Goal: Task Accomplishment & Management: Complete application form

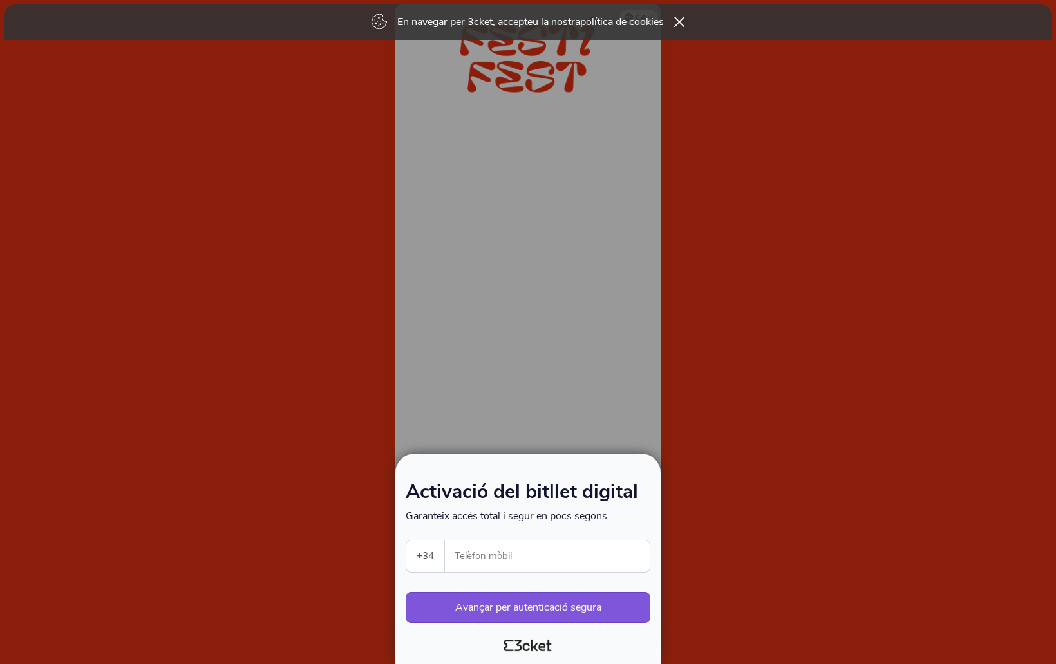
select select "34"
click at [492, 549] on input "Telèfon mòbil" at bounding box center [552, 557] width 194 height 32
type input "627421699"
click at [543, 605] on button "Avançar per autenticació segura" at bounding box center [528, 607] width 245 height 31
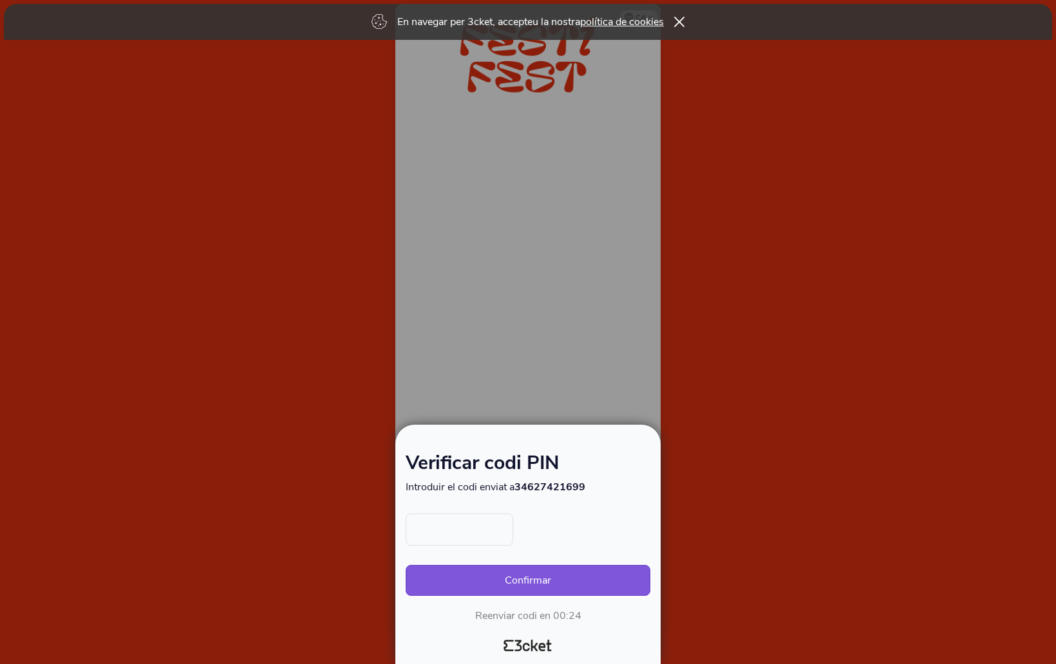
click at [485, 532] on input "text" at bounding box center [460, 530] width 108 height 32
type input "9603"
click at [580, 576] on button "Confirmar" at bounding box center [528, 580] width 245 height 31
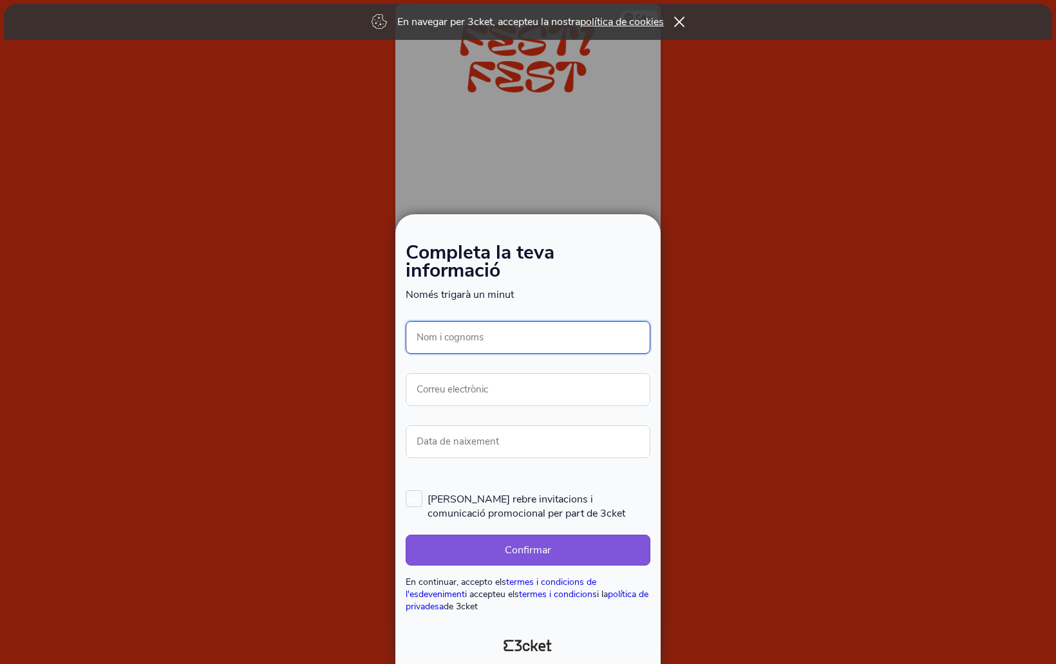
click at [468, 344] on input "Nom i cognoms" at bounding box center [528, 337] width 245 height 33
type input "[PERSON_NAME]"
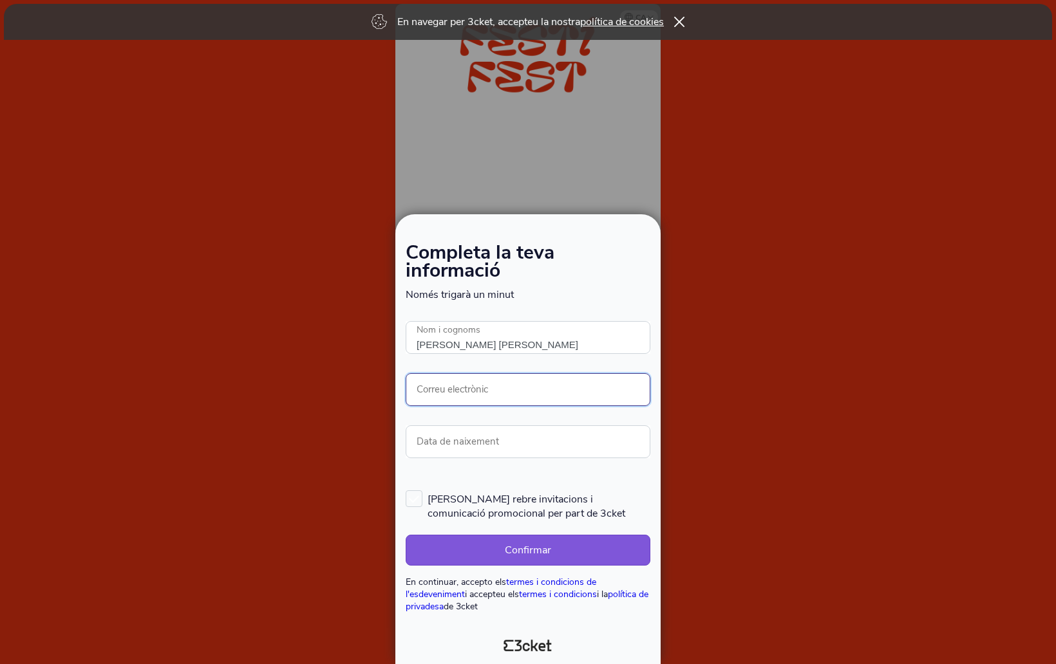
type input "claudio@elfileteruso.com"
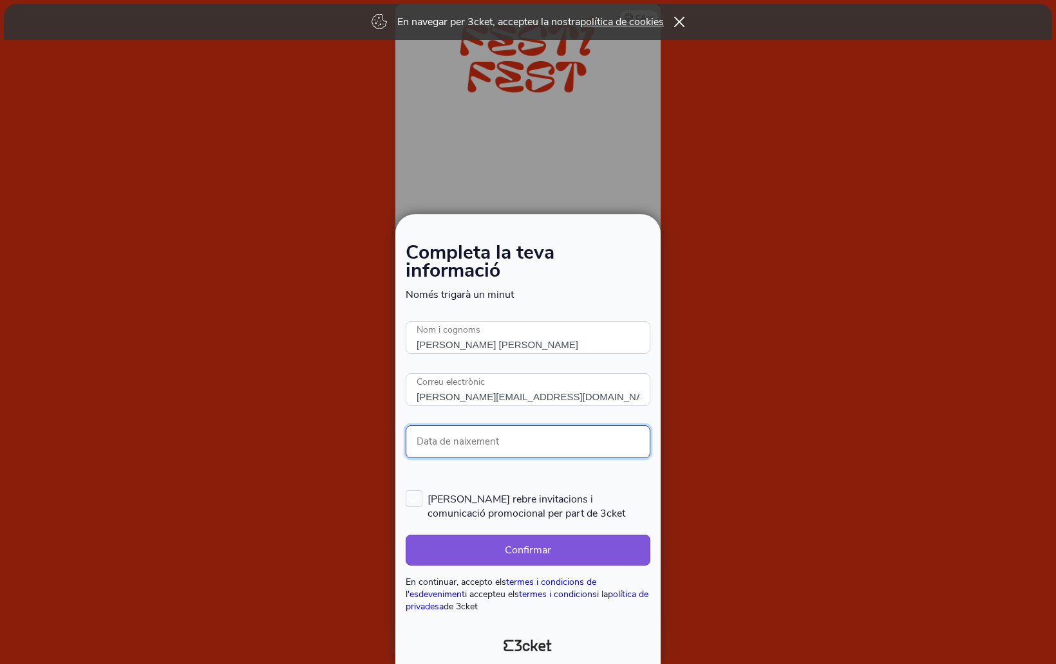
click at [506, 440] on input "Data de naixement" at bounding box center [528, 442] width 245 height 33
type input "05/12/1968"
click at [418, 500] on label "Vull rebre invitacions i comunicació promocional per part de 3cket" at bounding box center [528, 506] width 245 height 30
click at [407, 491] on input "Vull rebre invitacions i comunicació promocional per part de 3cket" at bounding box center [406, 489] width 1 height 1
checkbox input "true"
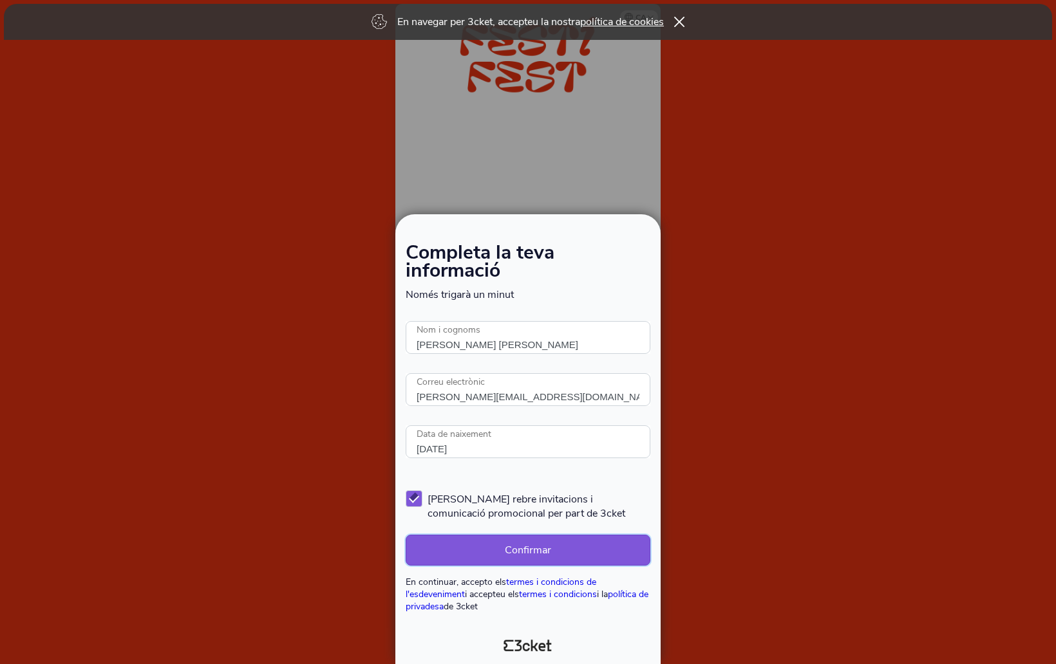
click at [494, 551] on button "Confirmar" at bounding box center [528, 550] width 245 height 31
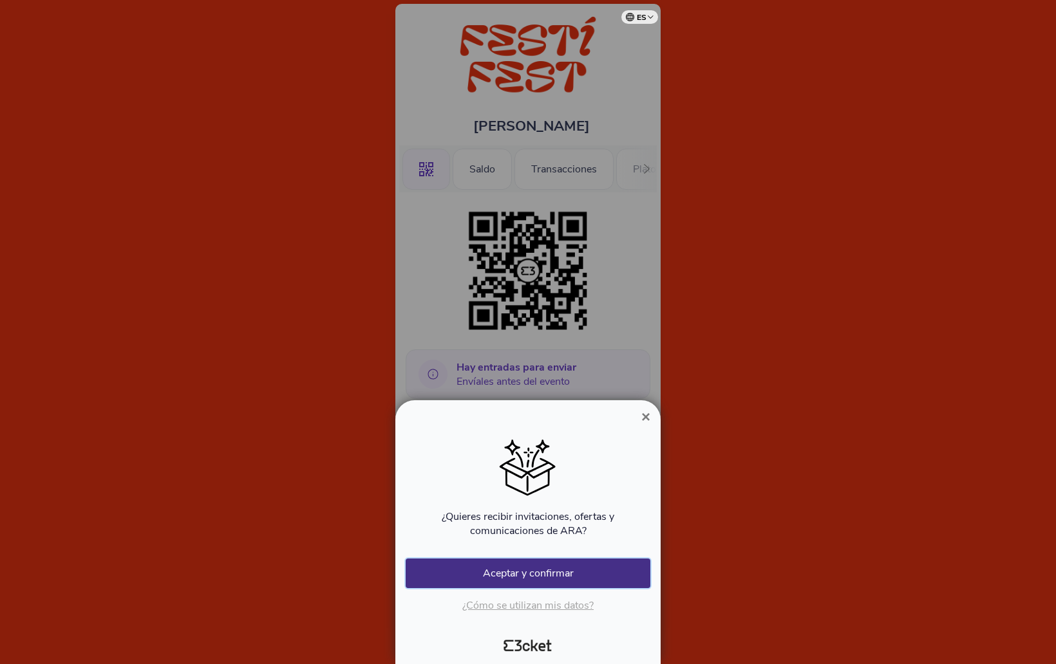
click at [504, 574] on font "Aceptar y confirmar" at bounding box center [528, 574] width 91 height 14
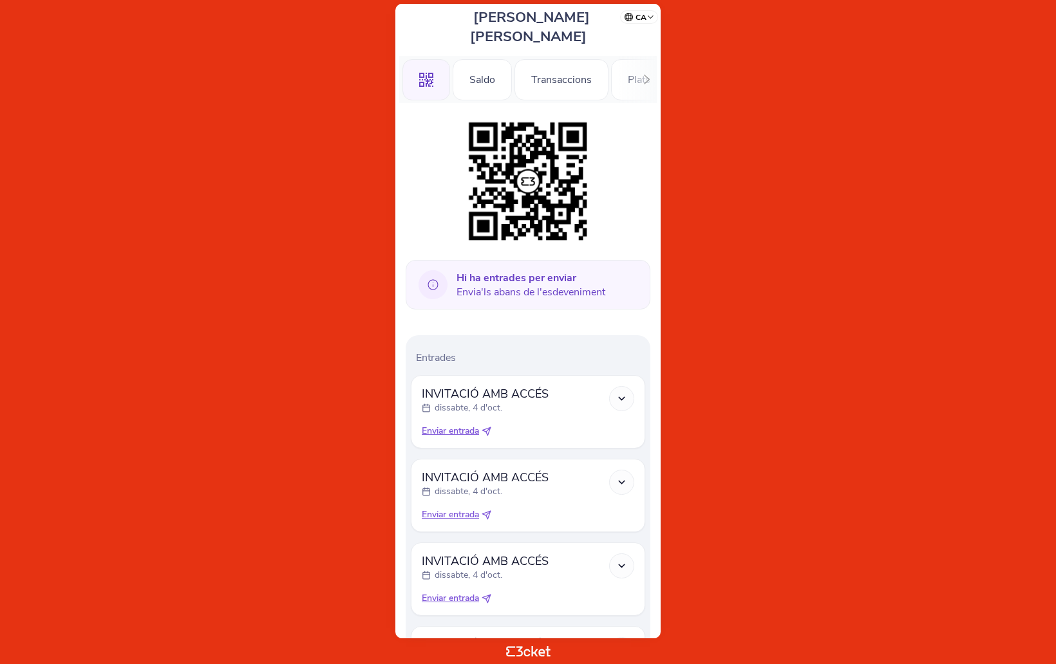
scroll to position [98, 0]
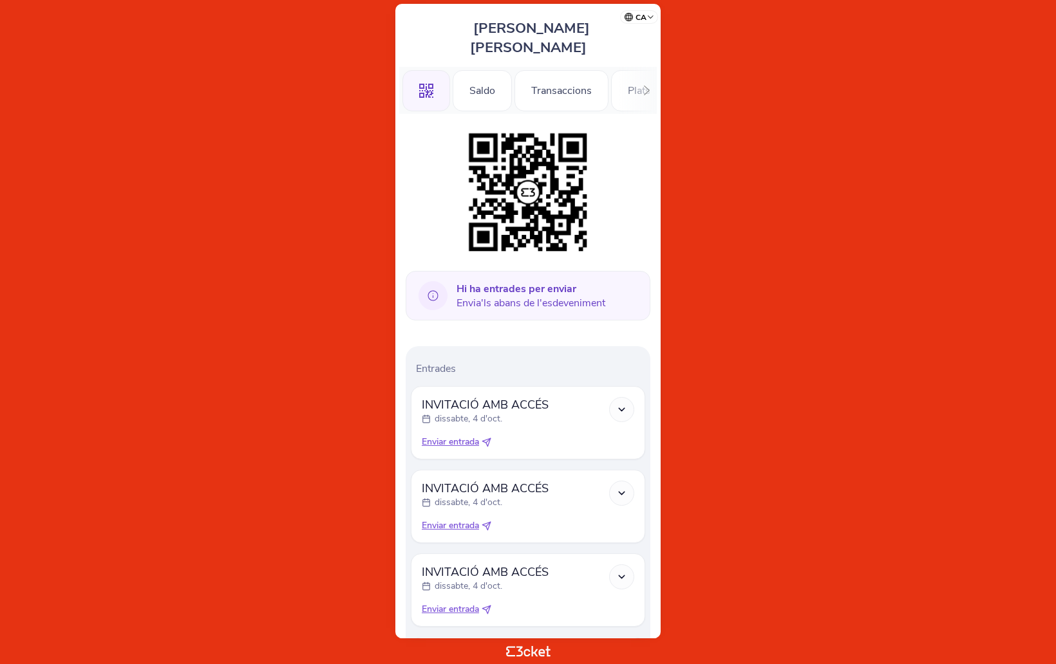
click at [620, 404] on icon at bounding box center [621, 409] width 11 height 11
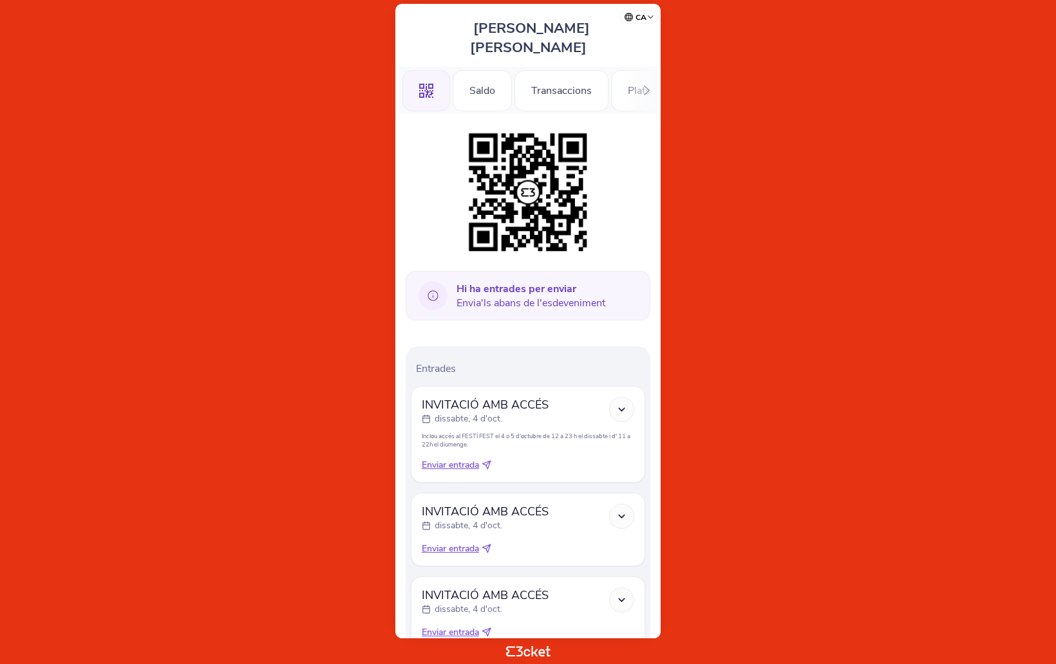
click at [472, 459] on span "Enviar entrada" at bounding box center [450, 465] width 57 height 13
select select "34"
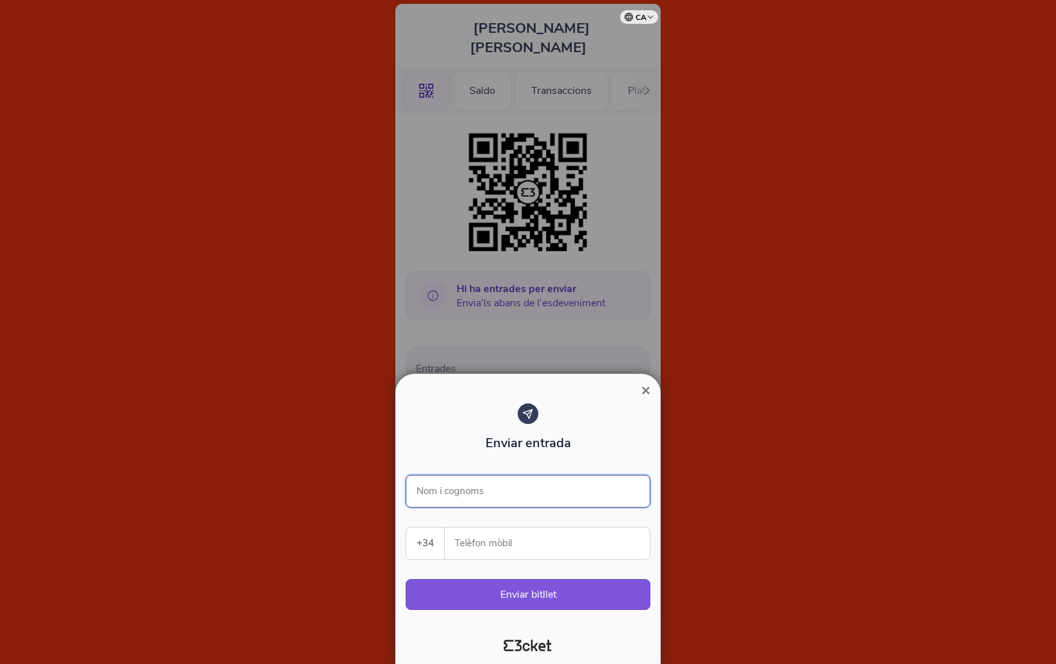
click at [512, 489] on input "Nom i cognoms" at bounding box center [528, 491] width 245 height 33
type input "[PERSON_NAME]"
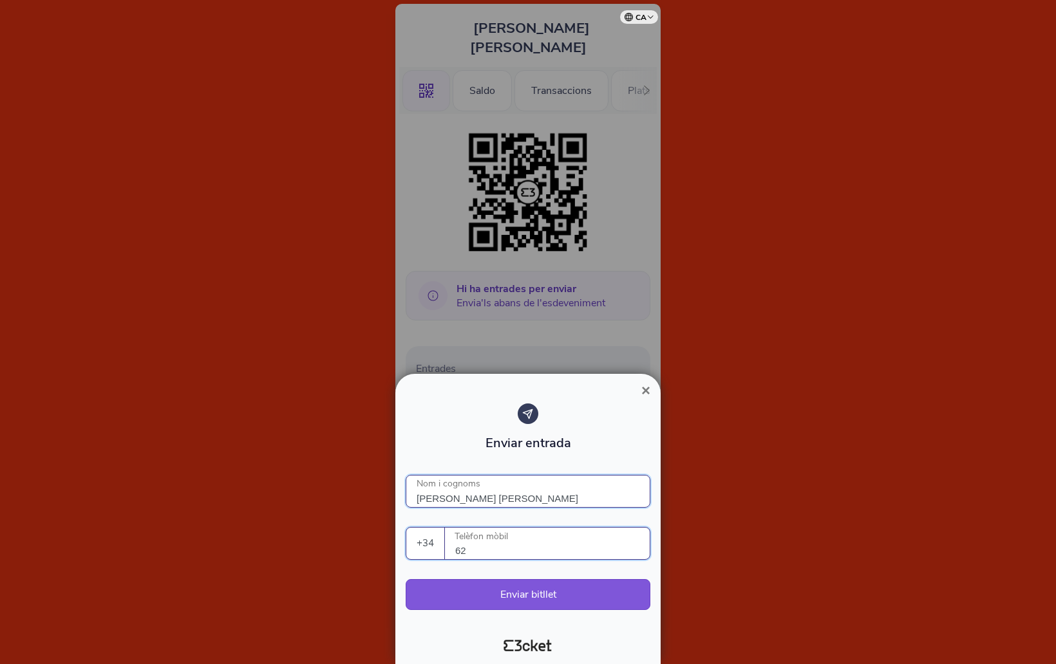
type input "6"
click at [532, 493] on input "[PERSON_NAME]" at bounding box center [528, 491] width 245 height 33
click at [539, 593] on button "Enviar bitllet" at bounding box center [528, 594] width 245 height 31
click at [541, 597] on button "Enviar bitllet" at bounding box center [528, 594] width 245 height 31
click at [541, 589] on button "Enviar bitllet" at bounding box center [528, 594] width 245 height 31
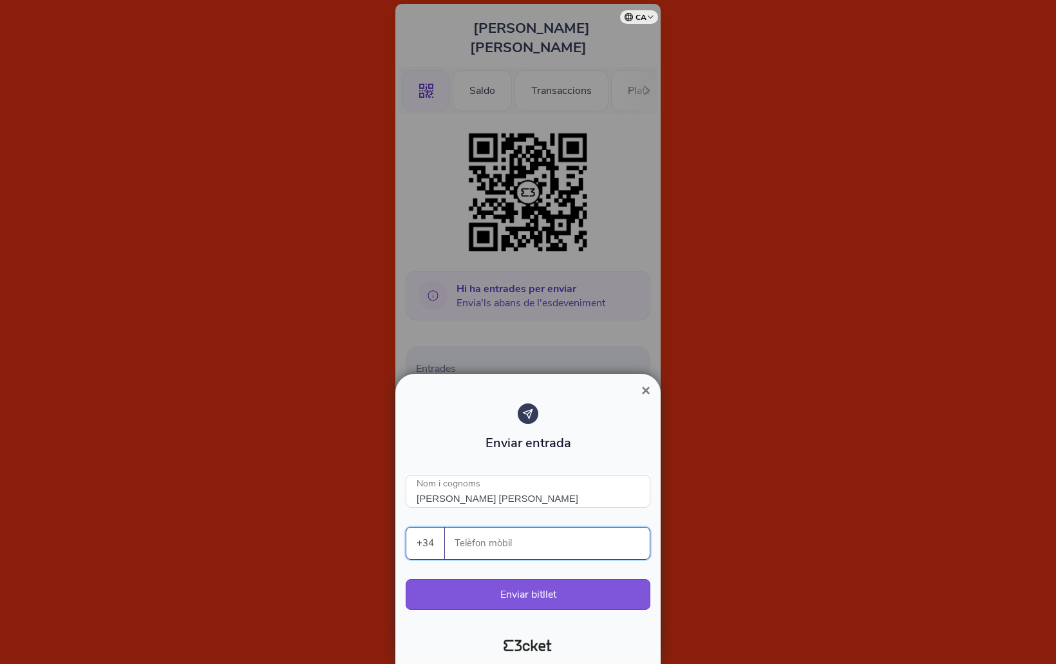
click at [464, 545] on input "Telèfon mòbil" at bounding box center [552, 544] width 194 height 32
type input "627421699"
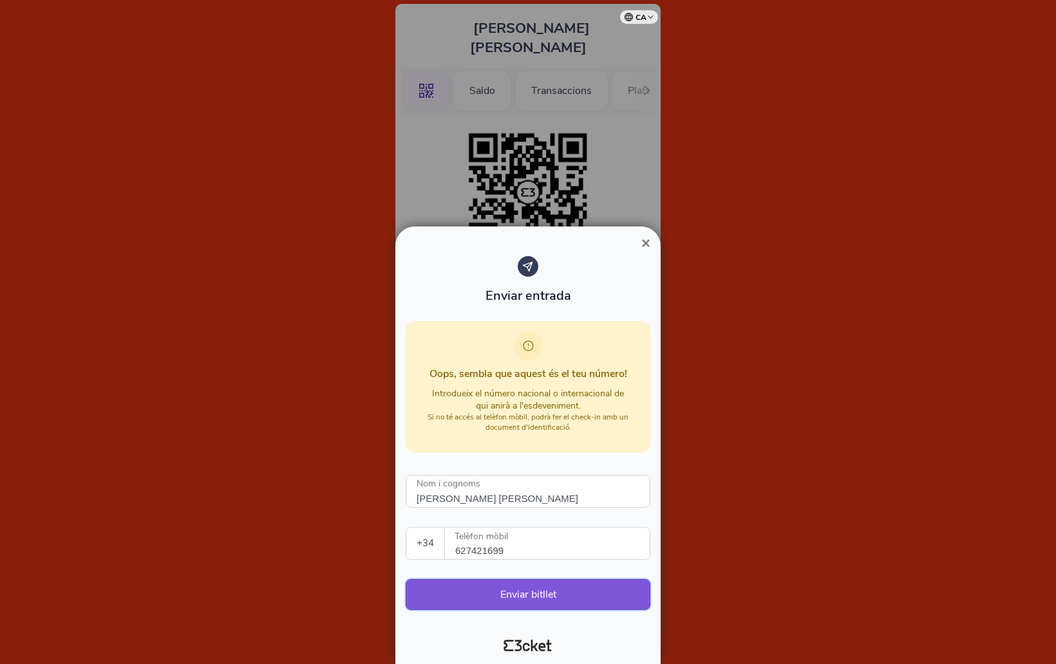
click at [538, 596] on button "Enviar bitllet" at bounding box center [528, 594] width 245 height 31
click at [537, 595] on button "Enviar bitllet" at bounding box center [528, 594] width 245 height 31
click at [650, 241] on span "×" at bounding box center [645, 242] width 9 height 17
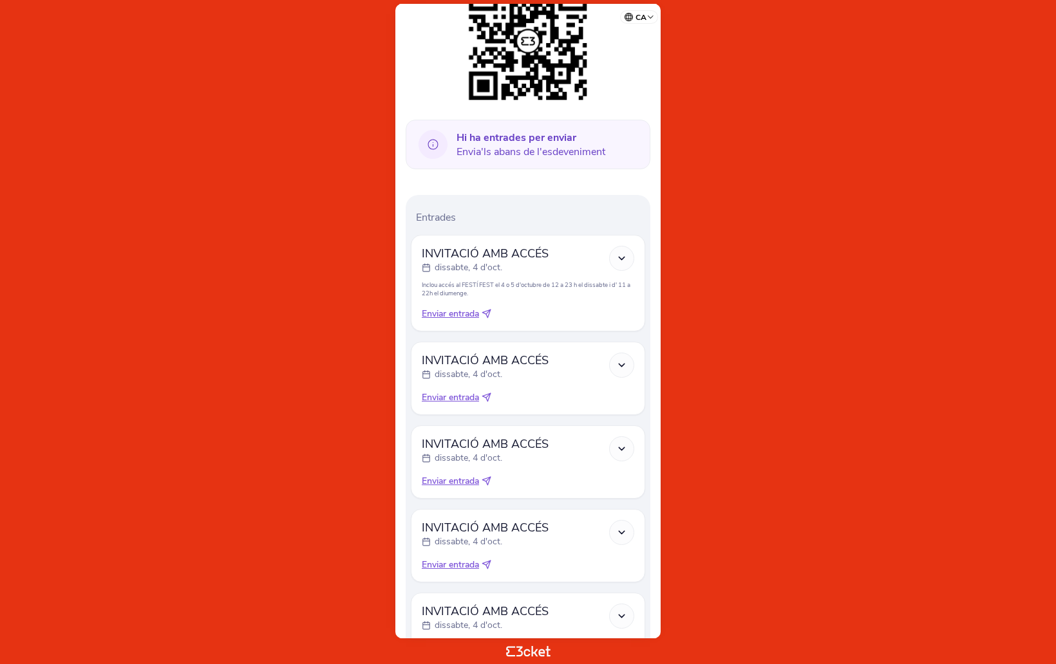
scroll to position [248, 0]
click at [491, 311] on icon at bounding box center [486, 315] width 8 height 8
select select "34"
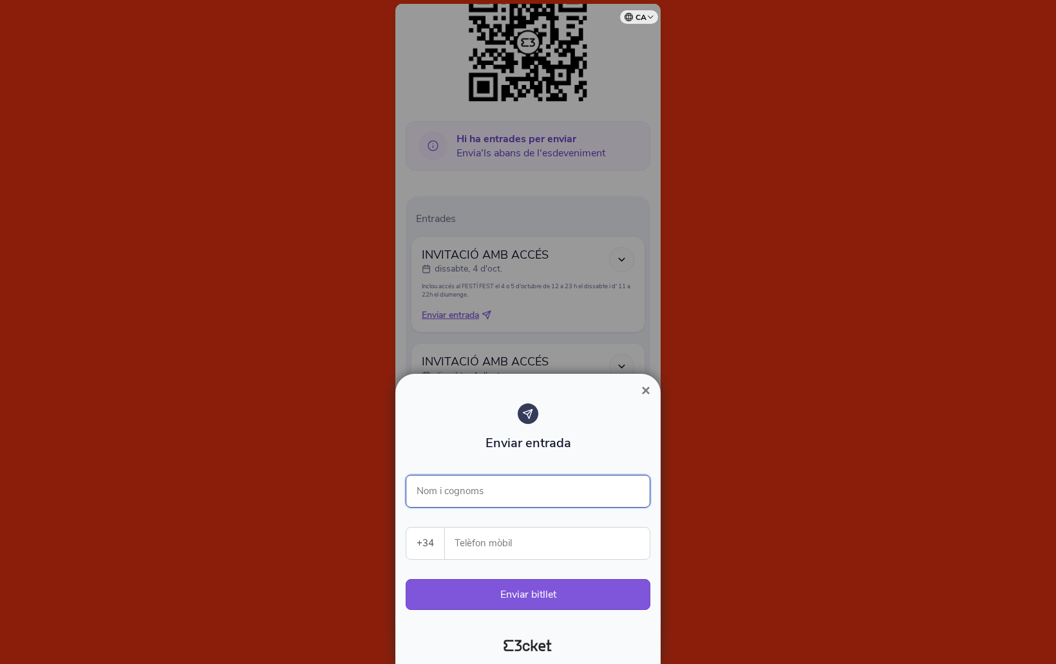
click at [513, 489] on input "Nom i cognoms" at bounding box center [528, 491] width 245 height 33
click at [264, 416] on div at bounding box center [528, 332] width 1056 height 664
